Goal: Navigation & Orientation: Understand site structure

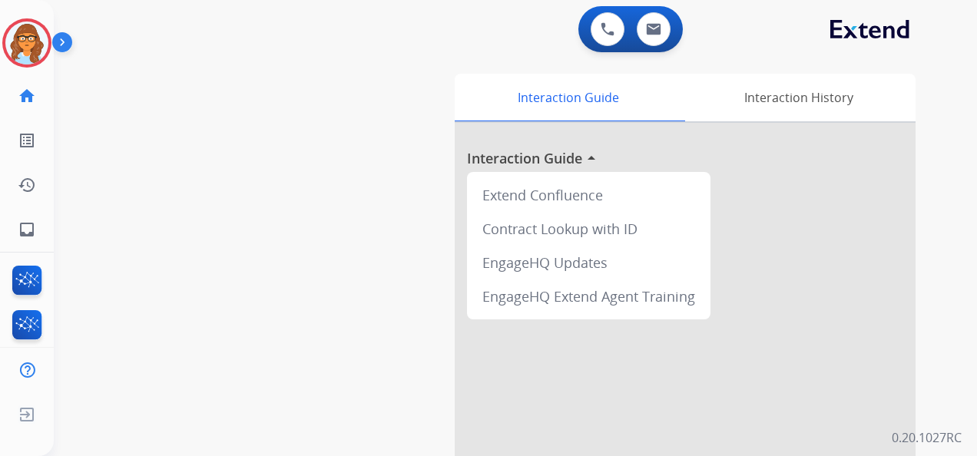
click at [71, 45] on img at bounding box center [65, 45] width 26 height 29
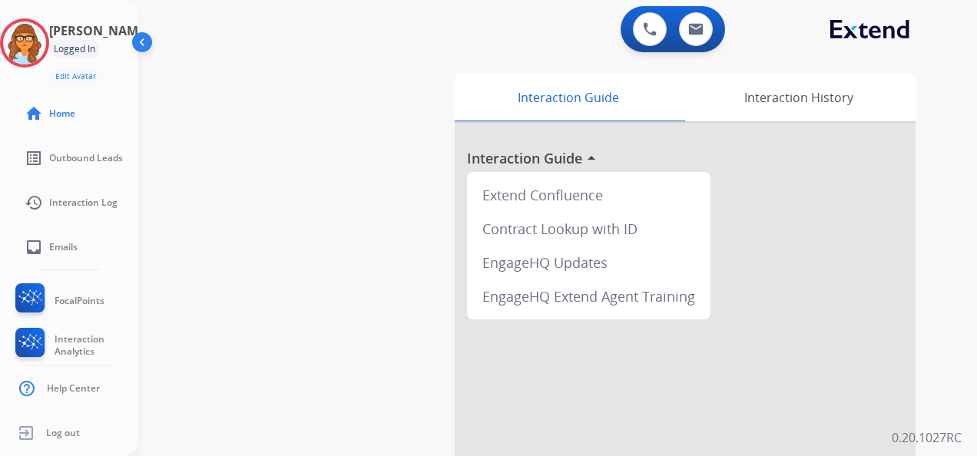
click at [100, 48] on div "Logged In" at bounding box center [74, 49] width 51 height 18
click at [44, 48] on img at bounding box center [24, 42] width 43 height 43
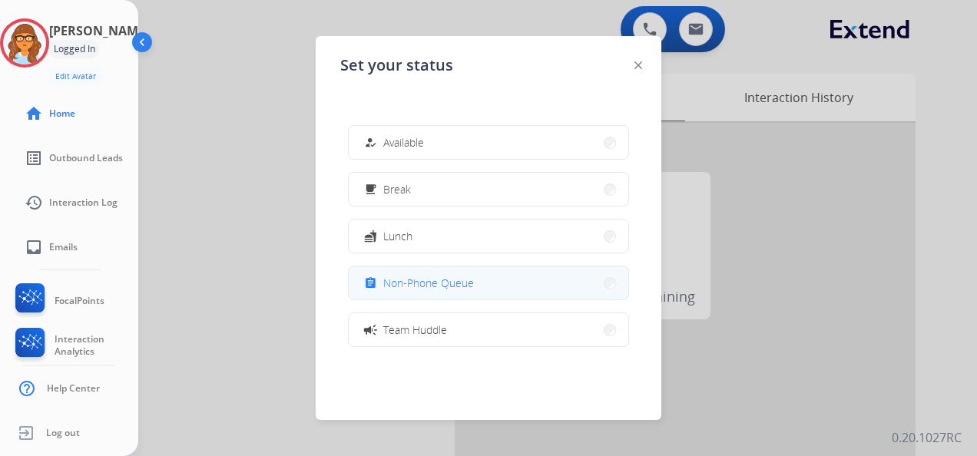
scroll to position [77, 0]
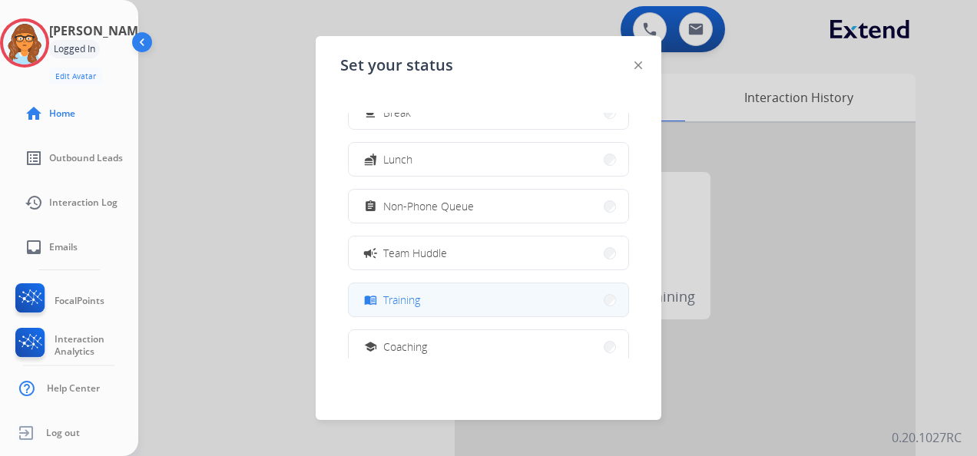
click at [498, 295] on button "menu_book Training" at bounding box center [488, 299] width 279 height 33
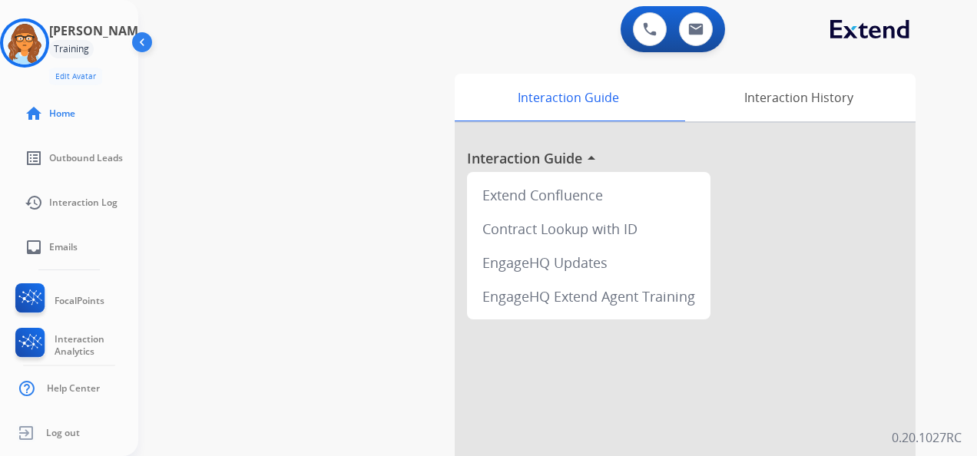
click at [134, 45] on img at bounding box center [143, 45] width 29 height 29
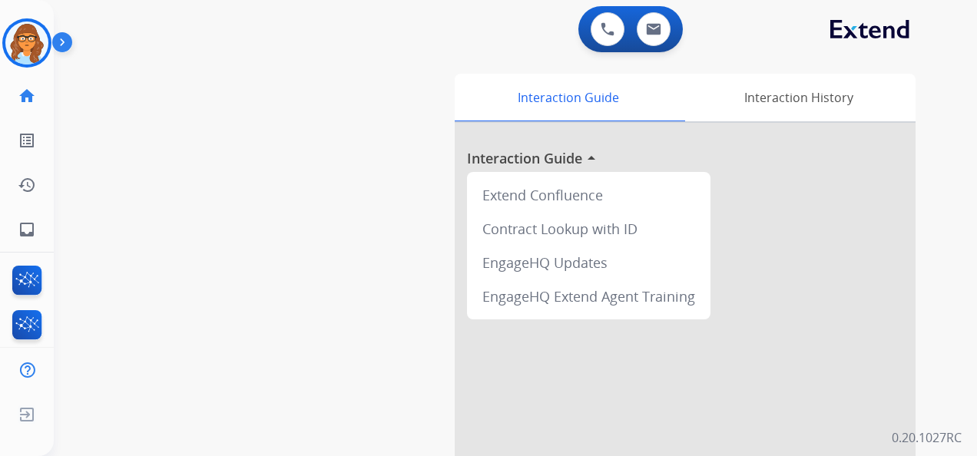
click at [70, 37] on img at bounding box center [65, 45] width 26 height 29
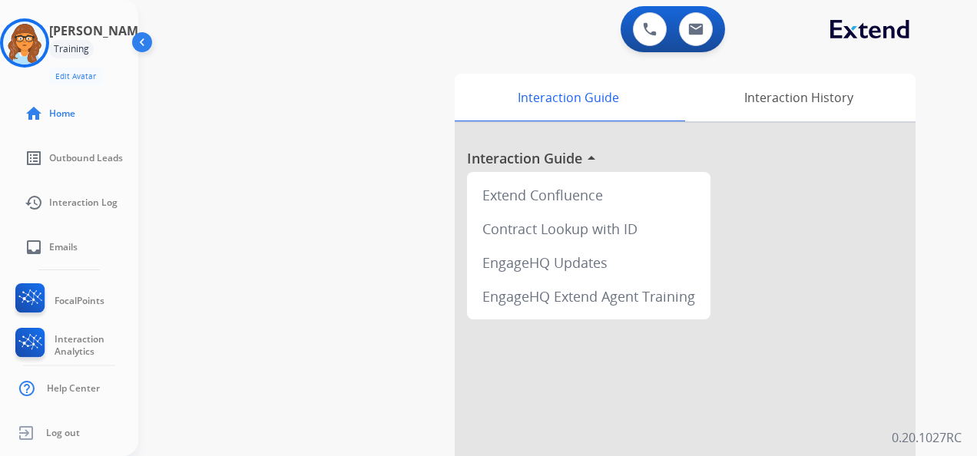
click at [134, 43] on img at bounding box center [143, 45] width 29 height 29
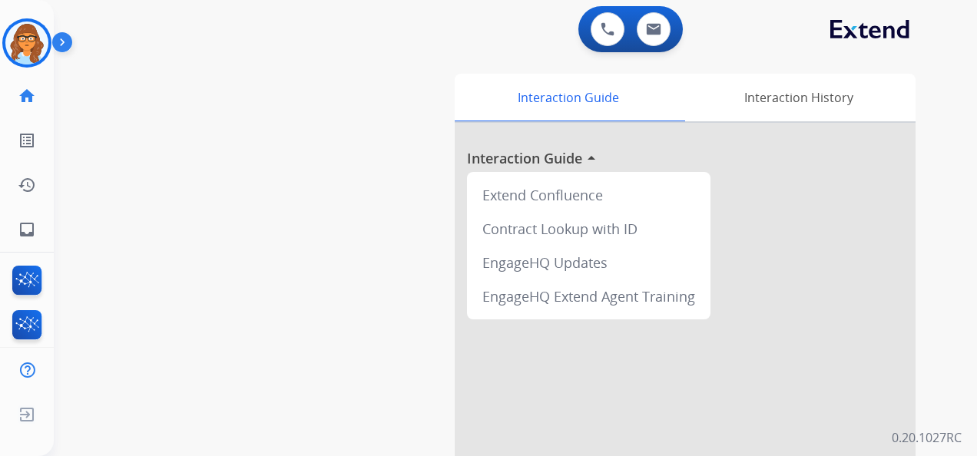
click at [52, 47] on img at bounding box center [65, 45] width 26 height 29
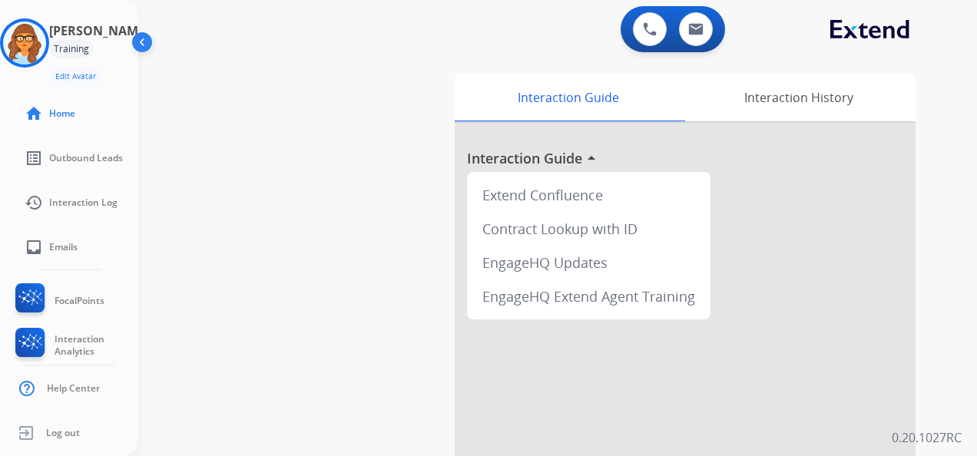
click at [138, 41] on img at bounding box center [143, 45] width 29 height 29
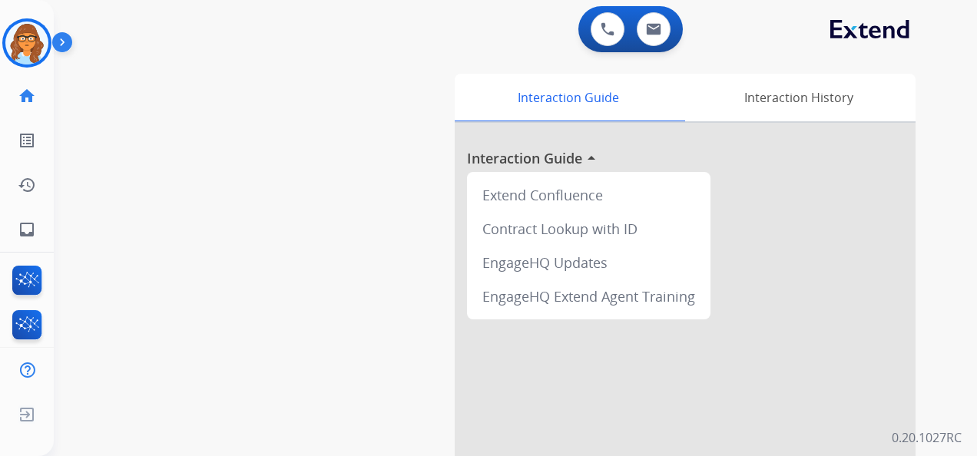
click at [61, 48] on img at bounding box center [65, 45] width 26 height 29
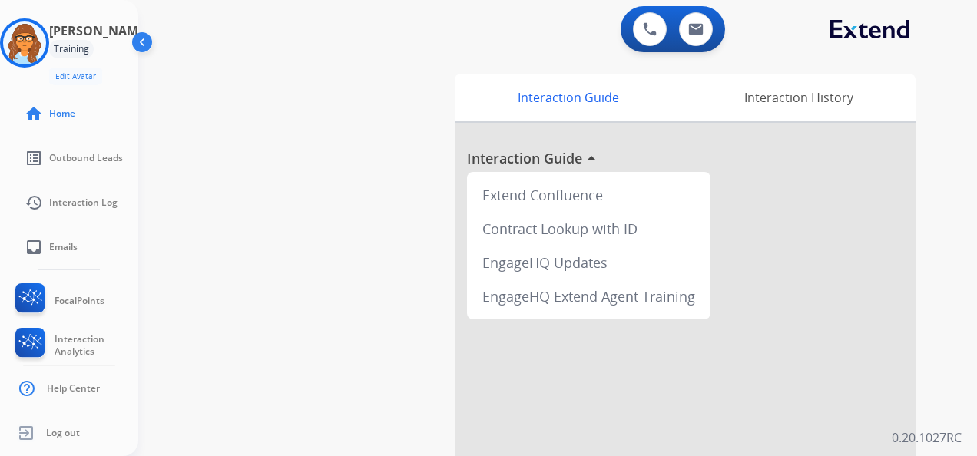
click at [146, 46] on img at bounding box center [143, 45] width 29 height 29
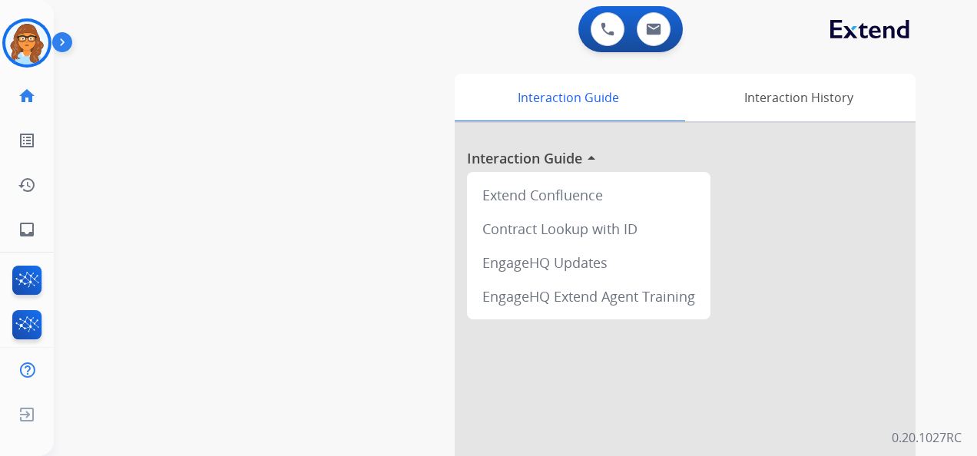
click at [64, 38] on img at bounding box center [65, 45] width 26 height 29
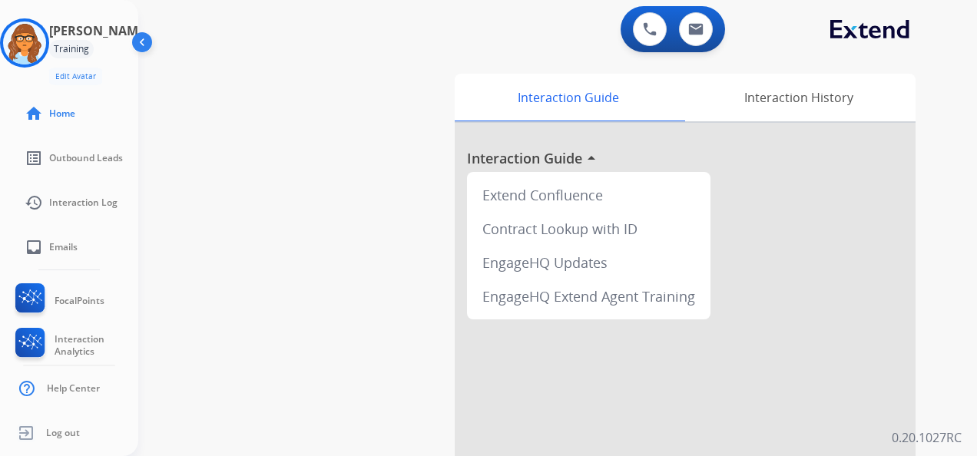
click at [134, 43] on img at bounding box center [143, 45] width 29 height 29
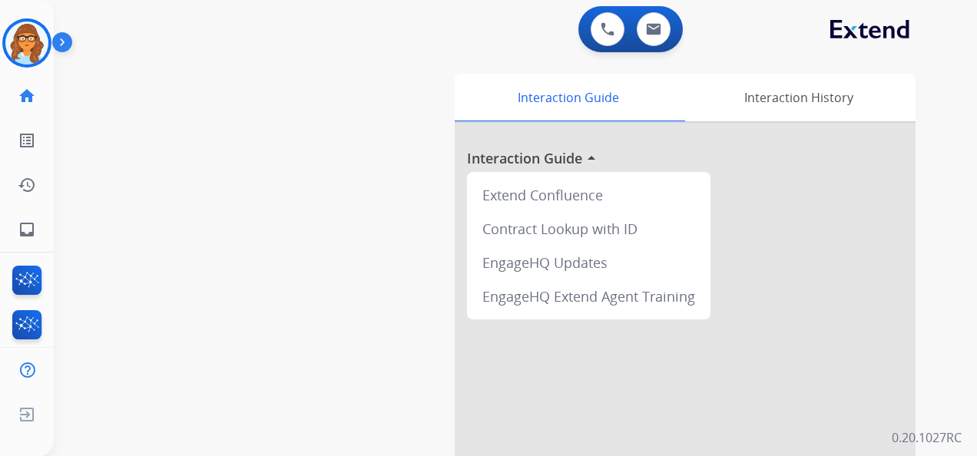
click at [66, 35] on img at bounding box center [65, 45] width 26 height 29
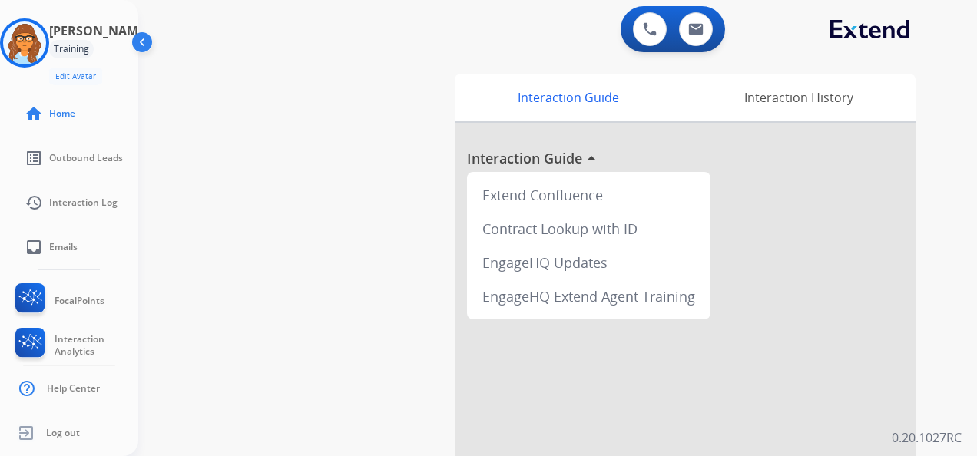
click at [137, 51] on img at bounding box center [143, 45] width 29 height 29
